Goal: Task Accomplishment & Management: Complete application form

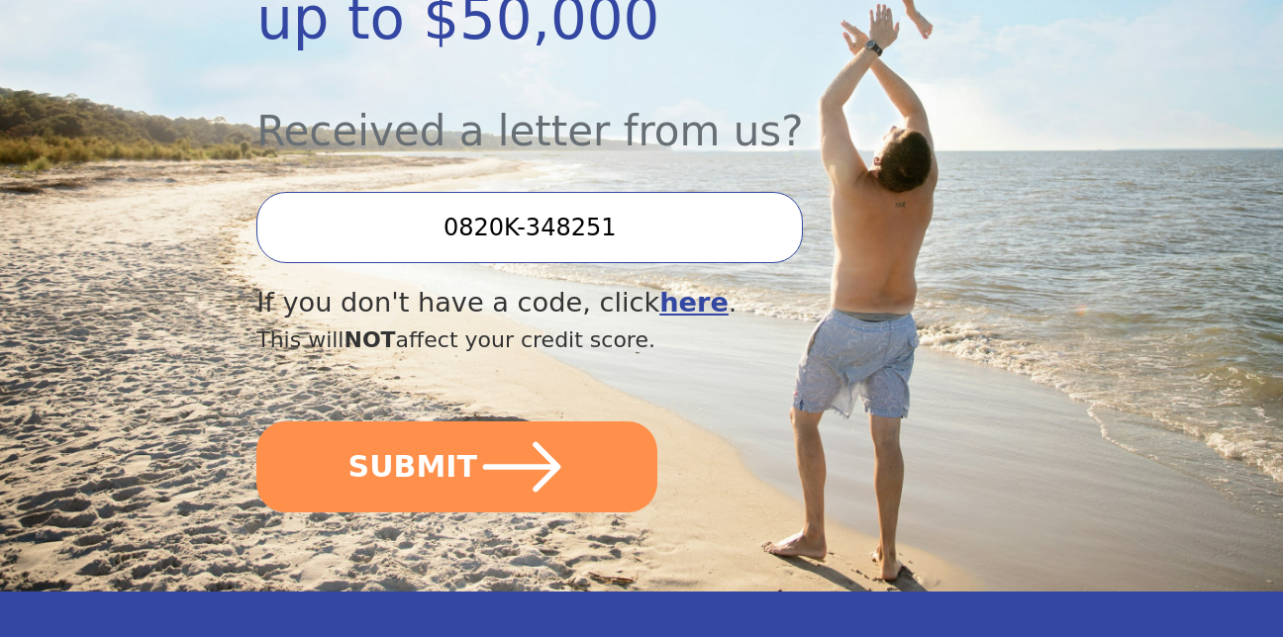
scroll to position [615, 0]
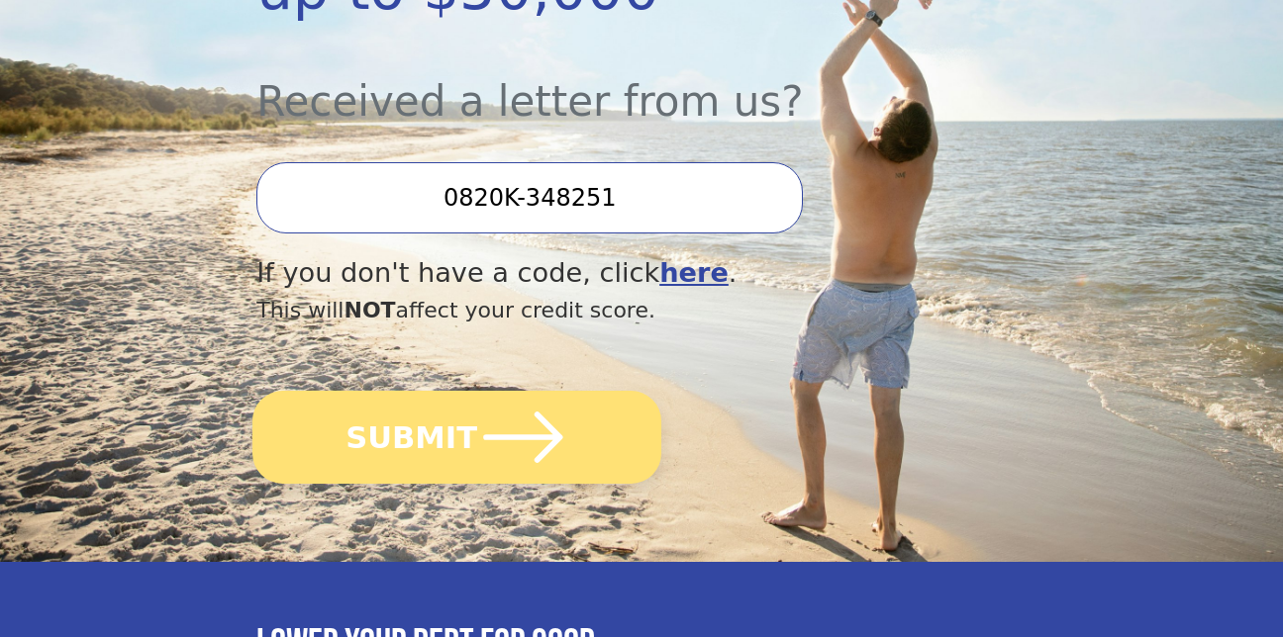
click at [442, 401] on button "SUBMIT" at bounding box center [456, 437] width 409 height 93
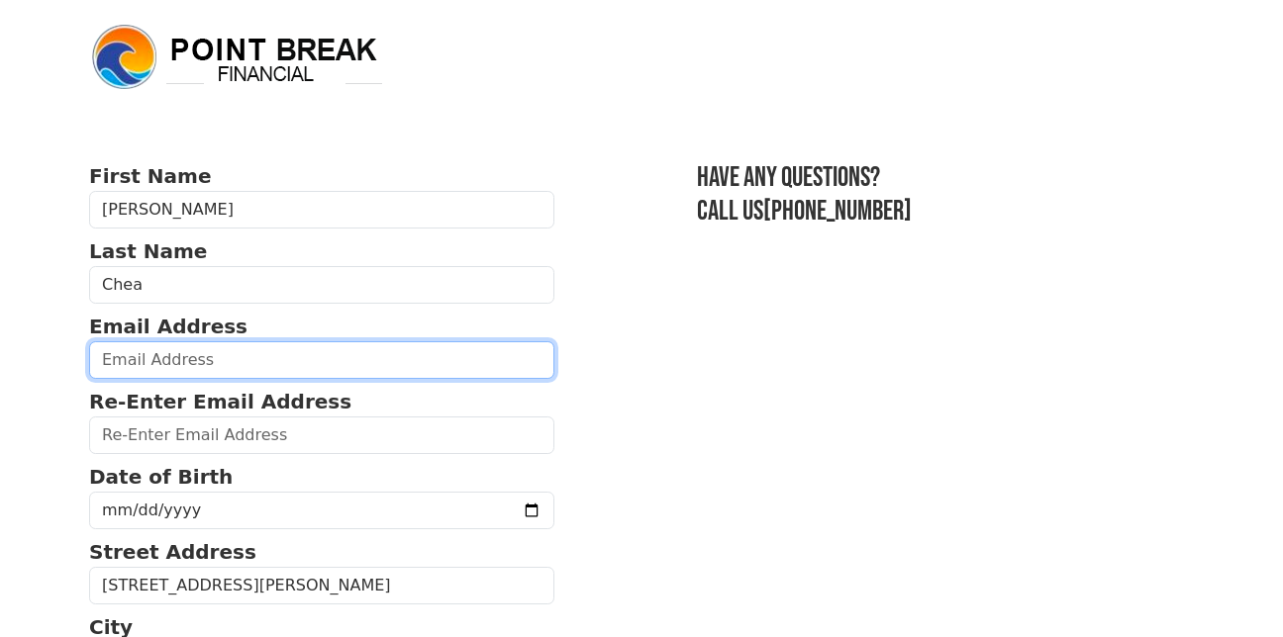
click at [253, 363] on input "email" at bounding box center [321, 360] width 465 height 38
type input "[PERSON_NAME][EMAIL_ADDRESS][DOMAIN_NAME]"
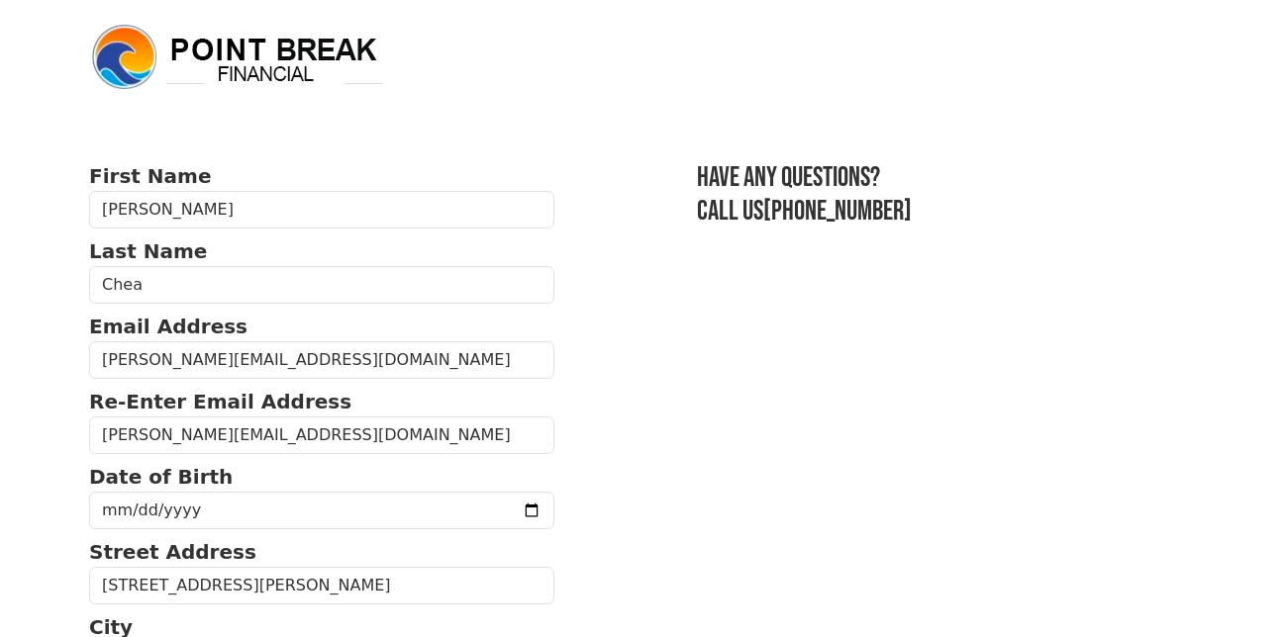
type input "7,640.00"
type input "[PHONE_NUMBER]"
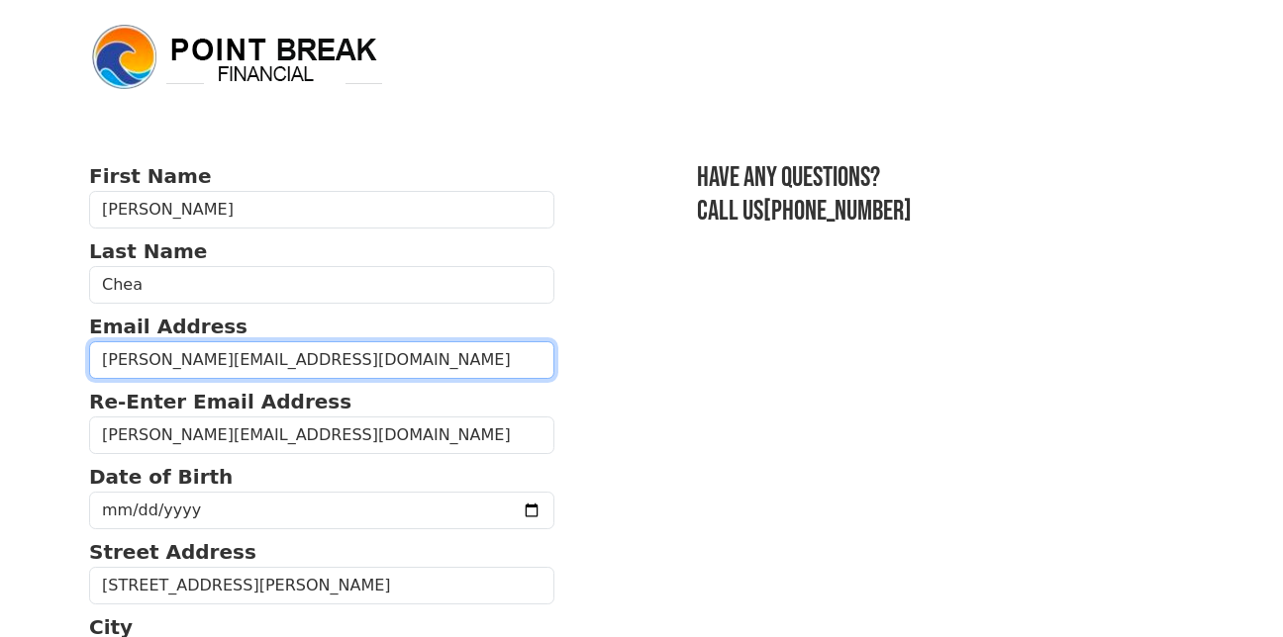
type input "7,640.00"
type input "[PHONE_NUMBER]"
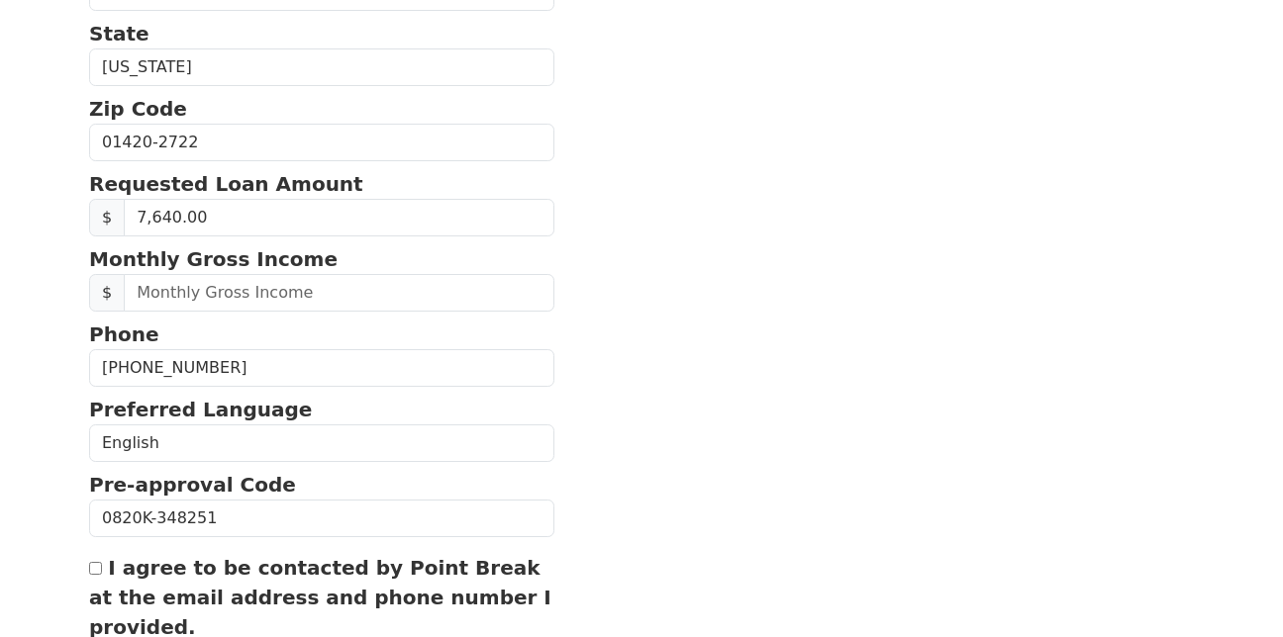
scroll to position [719, 0]
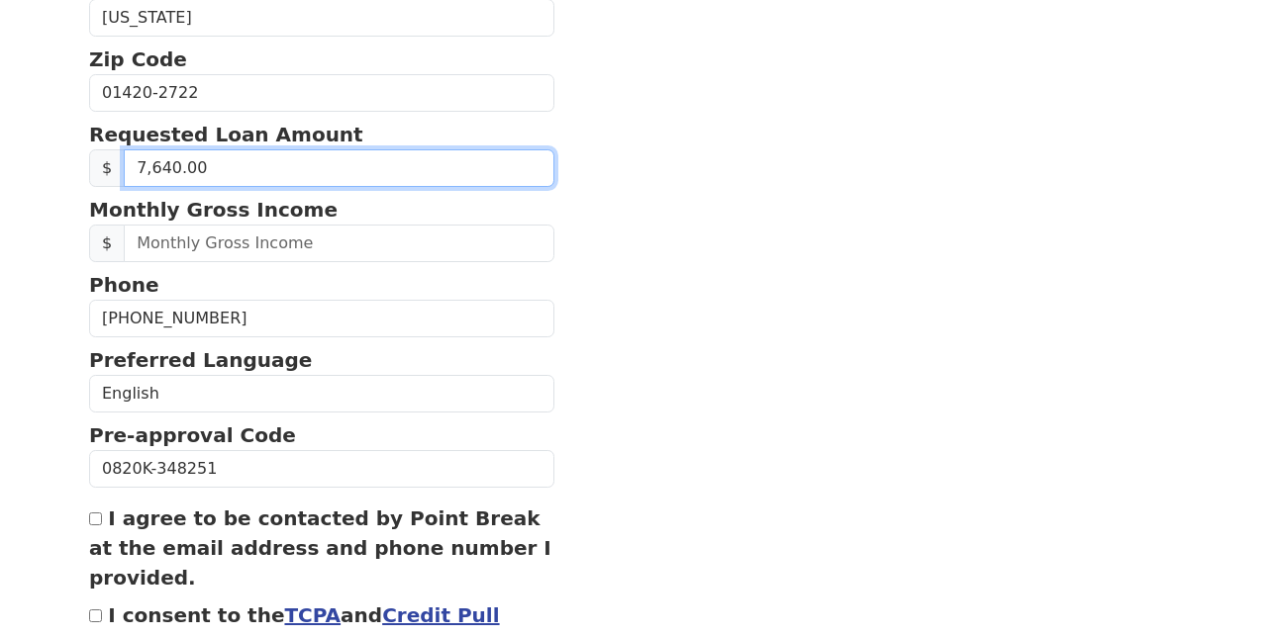
drag, startPoint x: 260, startPoint y: 175, endPoint x: 40, endPoint y: 182, distance: 220.8
type input "50,000.00"
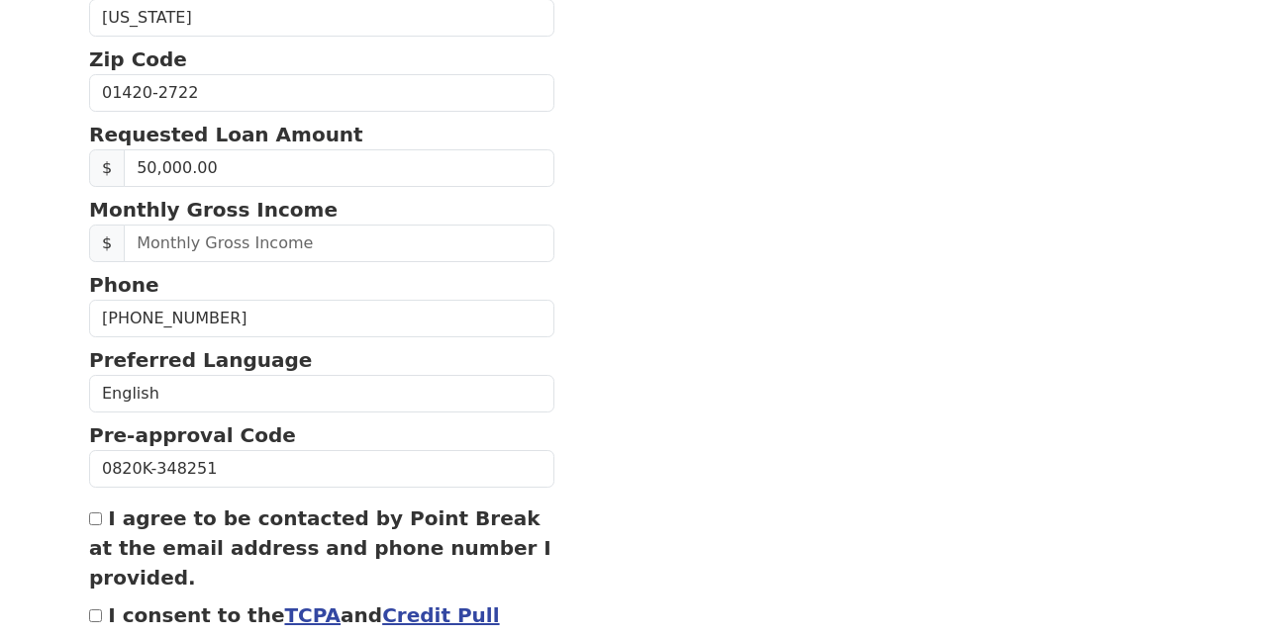
click at [664, 264] on section "First Name [PERSON_NAME] Name [PERSON_NAME] Email Address [PERSON_NAME][EMAIL_A…" at bounding box center [641, 89] width 1105 height 1293
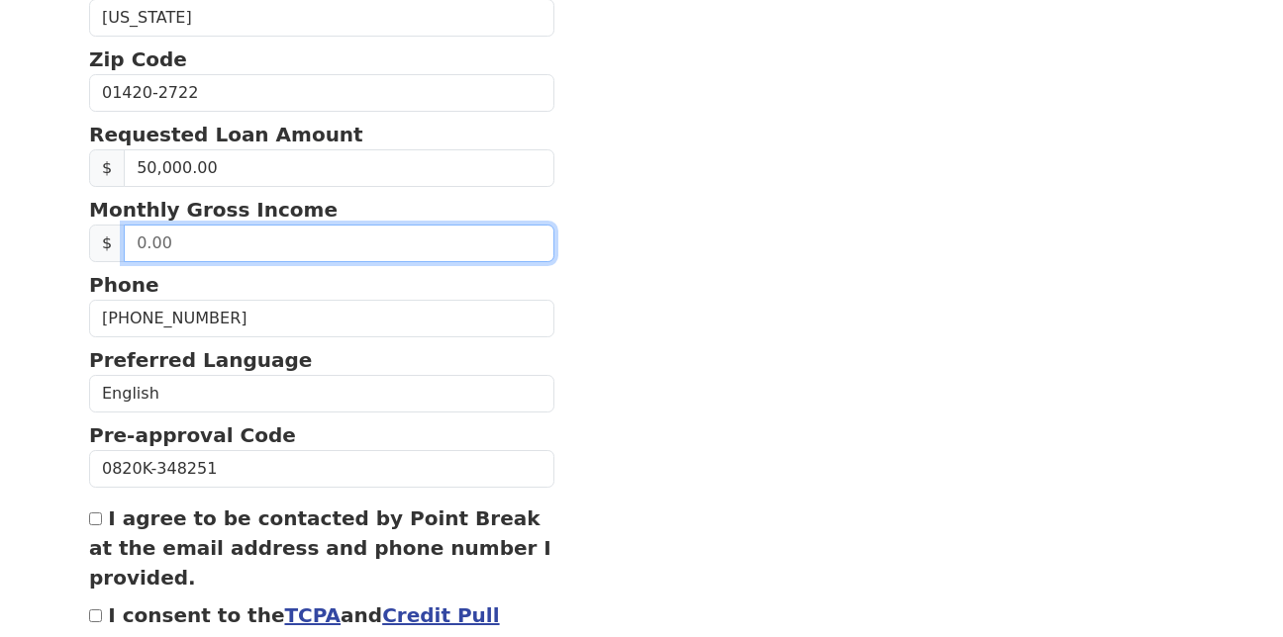
drag, startPoint x: 298, startPoint y: 239, endPoint x: -50, endPoint y: 293, distance: 352.6
type input "7,640.00"
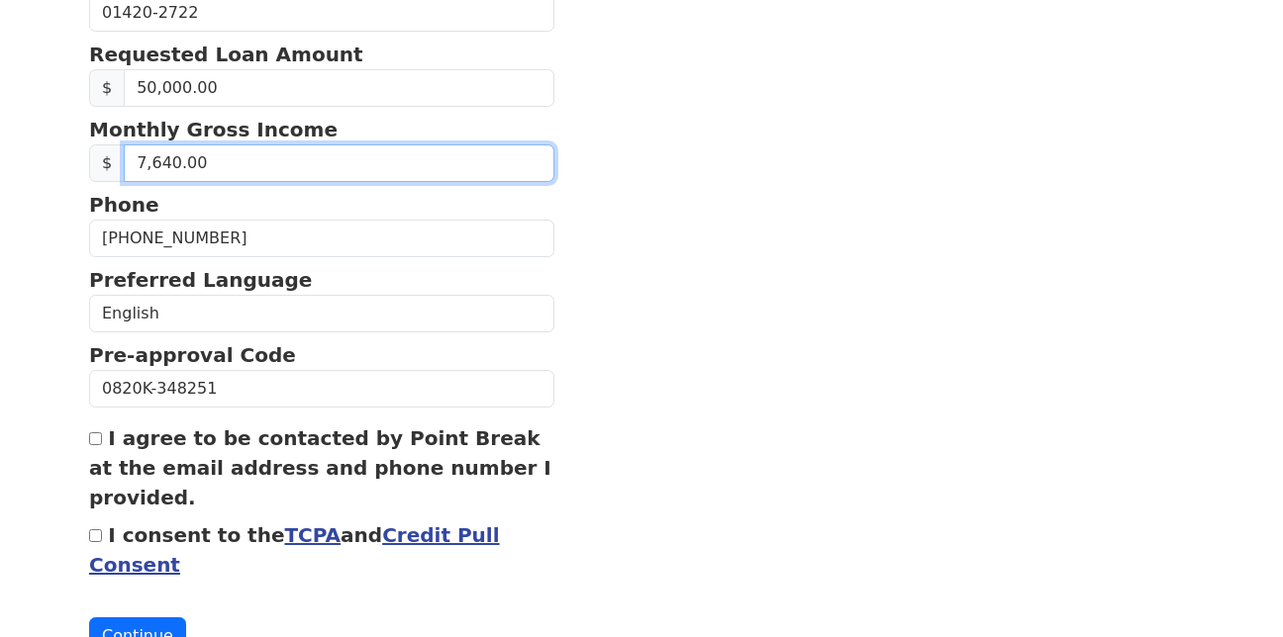
scroll to position [876, 0]
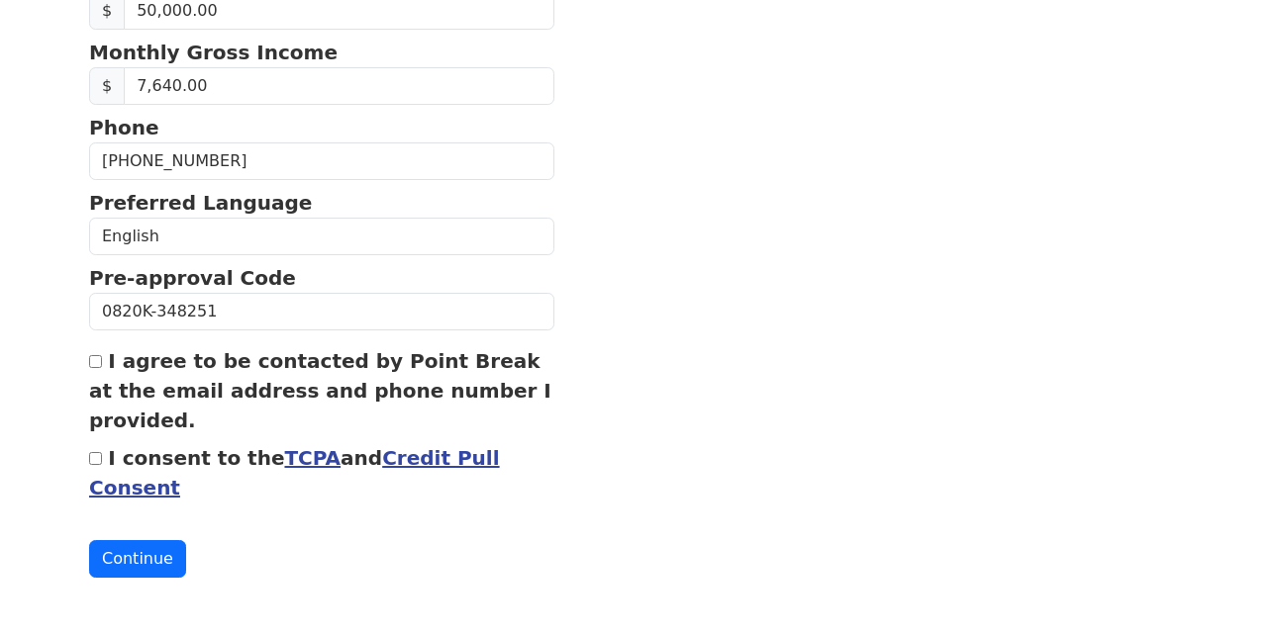
click at [90, 361] on input "I agree to be contacted by Point Break at the email address and phone number I …" at bounding box center [95, 361] width 13 height 13
checkbox input "true"
click at [96, 458] on input "I consent to the TCPA and Credit Pull Consent" at bounding box center [95, 458] width 13 height 13
checkbox input "true"
click at [135, 558] on button "Continue" at bounding box center [137, 559] width 97 height 38
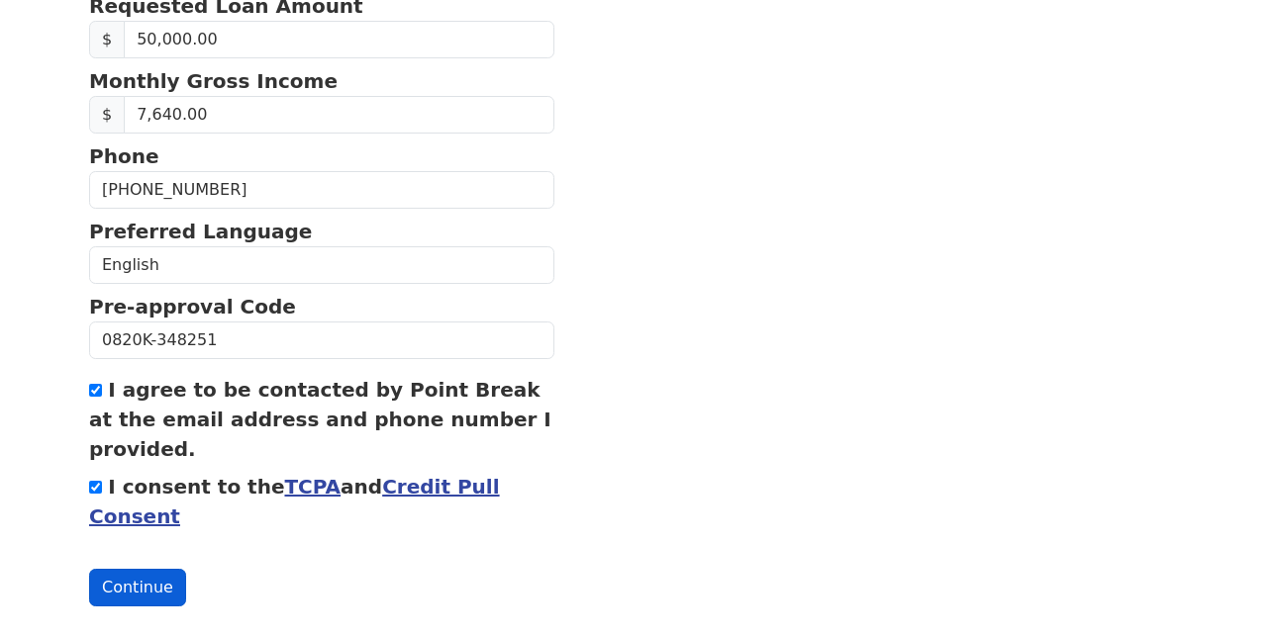
scroll to position [905, 0]
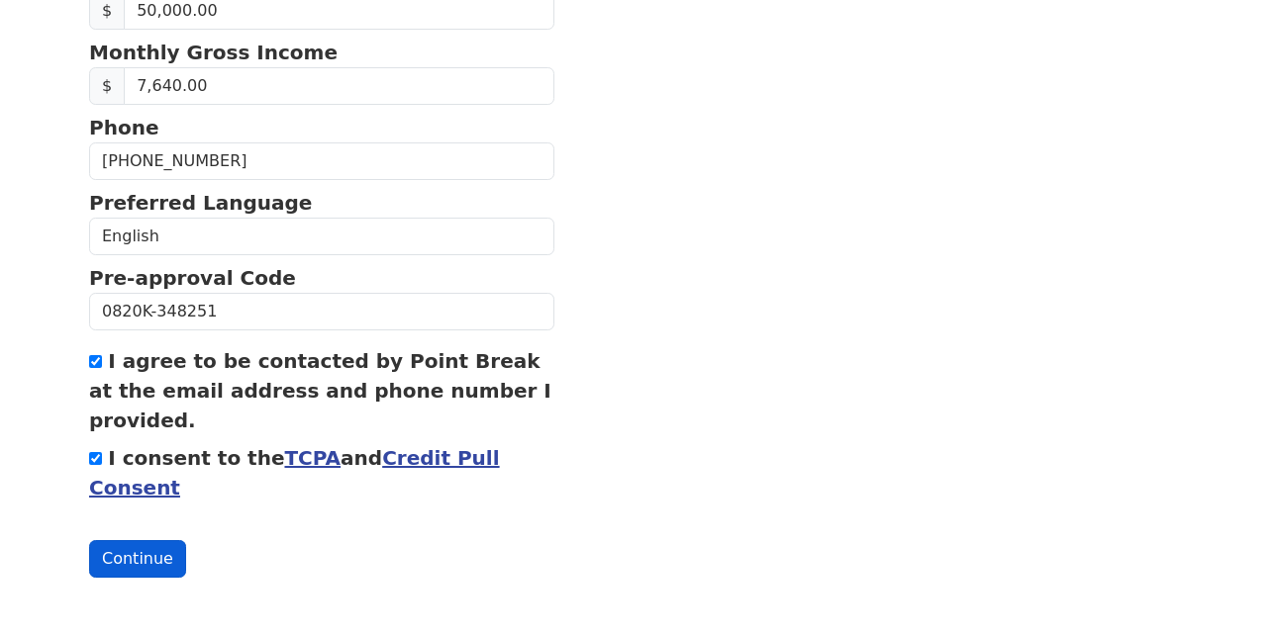
click at [144, 553] on button "Continue" at bounding box center [137, 559] width 97 height 38
